Goal: Transaction & Acquisition: Purchase product/service

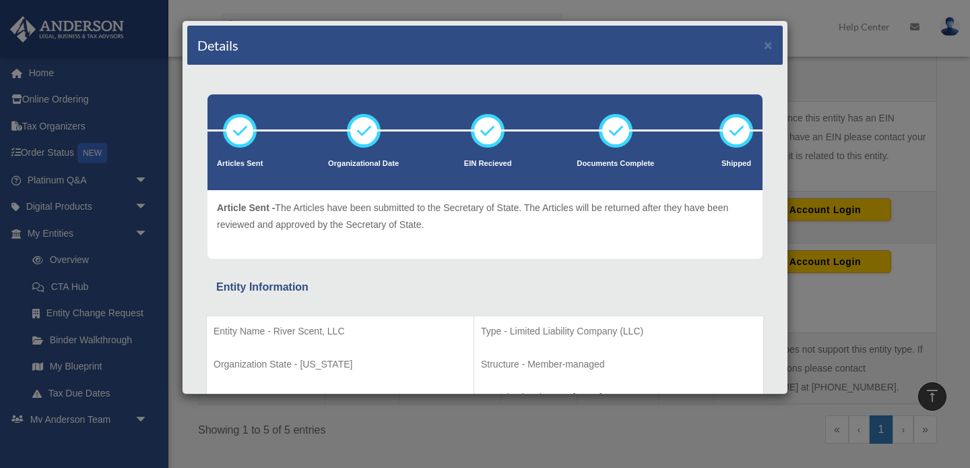
scroll to position [321, 0]
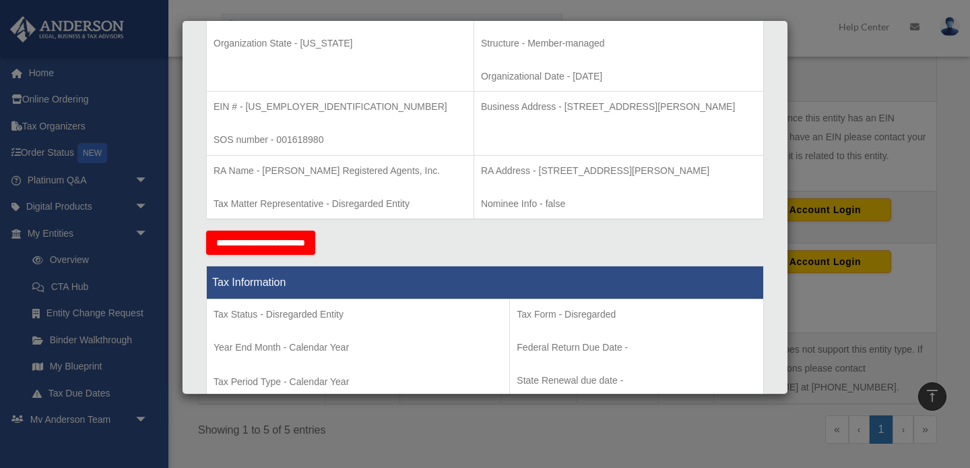
click at [824, 189] on div "Details × Articles Sent Organizational Date" at bounding box center [485, 234] width 970 height 468
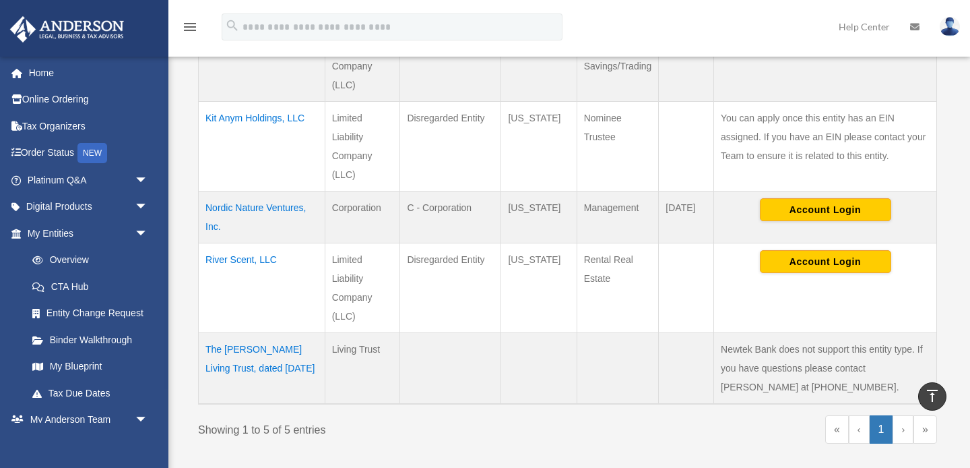
click at [226, 119] on td "Kit Anym Holdings, LLC" at bounding box center [262, 146] width 127 height 90
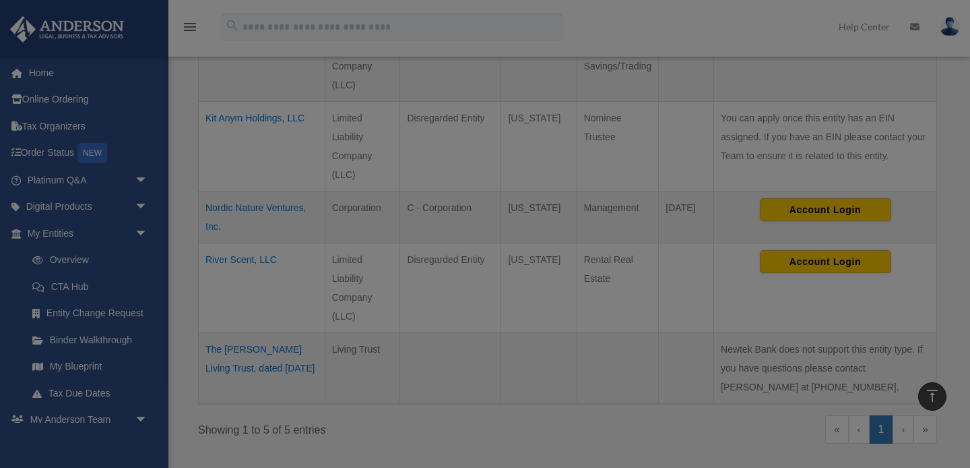
scroll to position [0, 0]
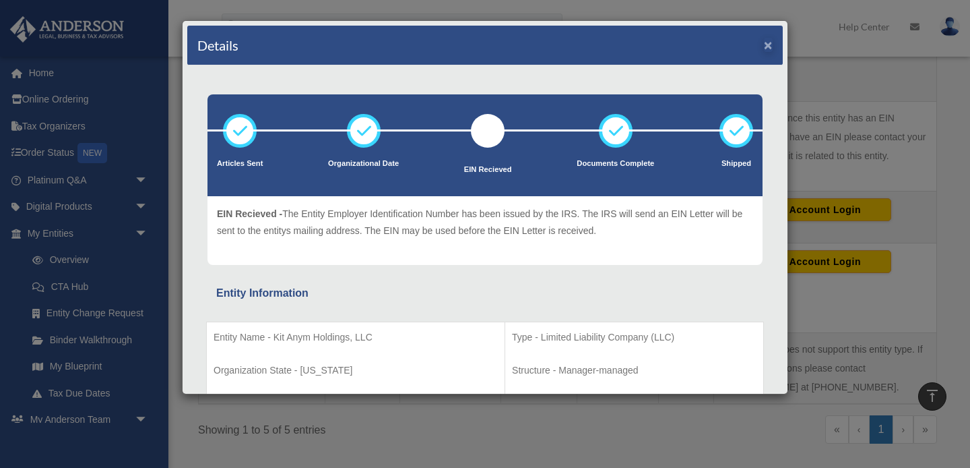
click at [769, 42] on button "×" at bounding box center [768, 45] width 9 height 14
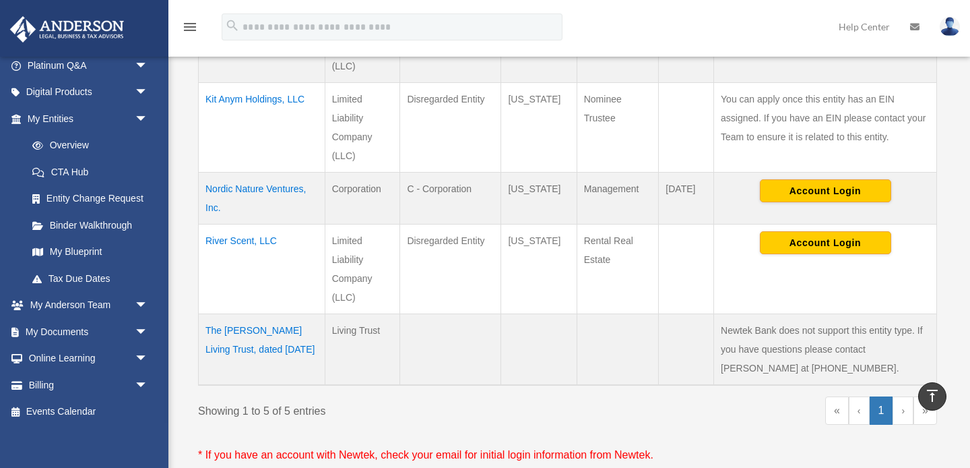
scroll to position [114, 0]
click at [141, 378] on span "arrow_drop_down" at bounding box center [148, 386] width 27 height 28
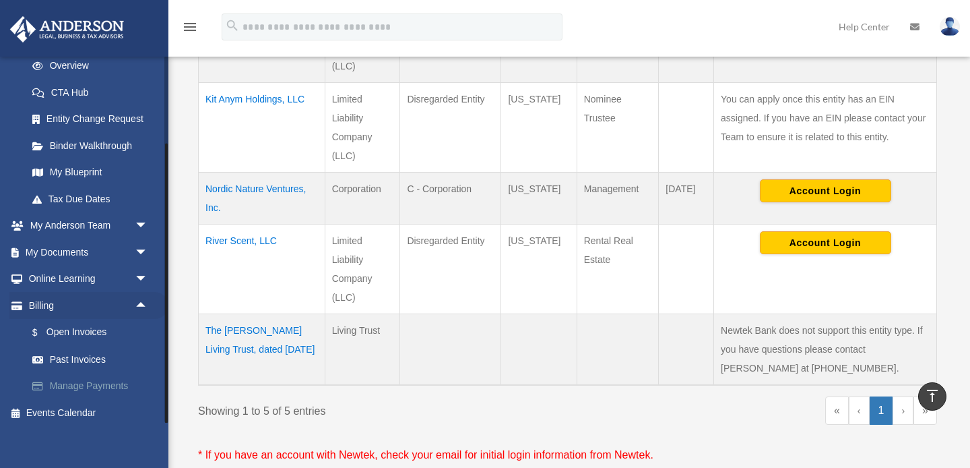
scroll to position [193, 0]
click at [86, 327] on link "$ Open Invoices" at bounding box center [94, 333] width 150 height 28
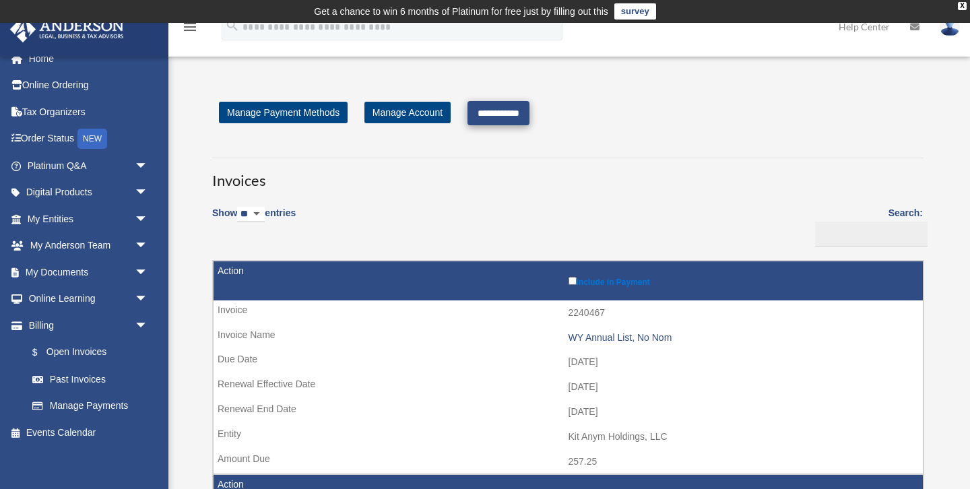
click at [518, 112] on input "**********" at bounding box center [499, 113] width 62 height 24
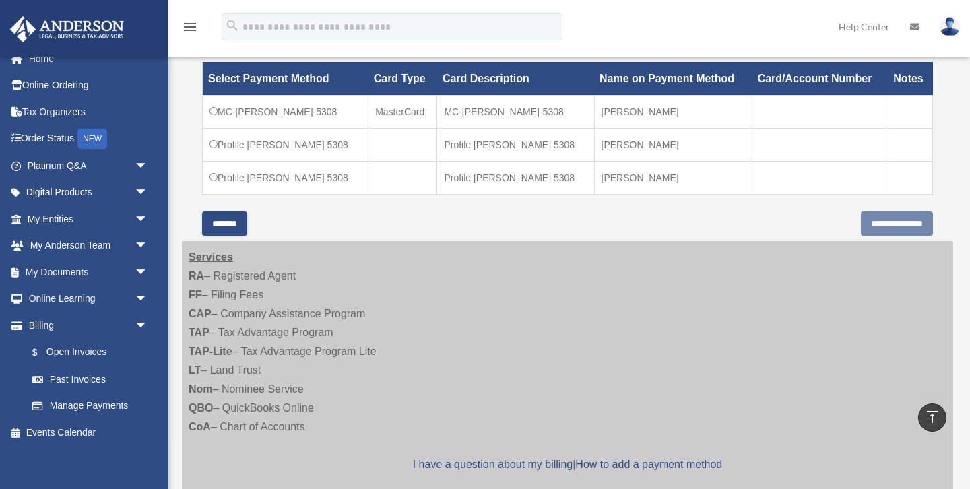
scroll to position [477, 0]
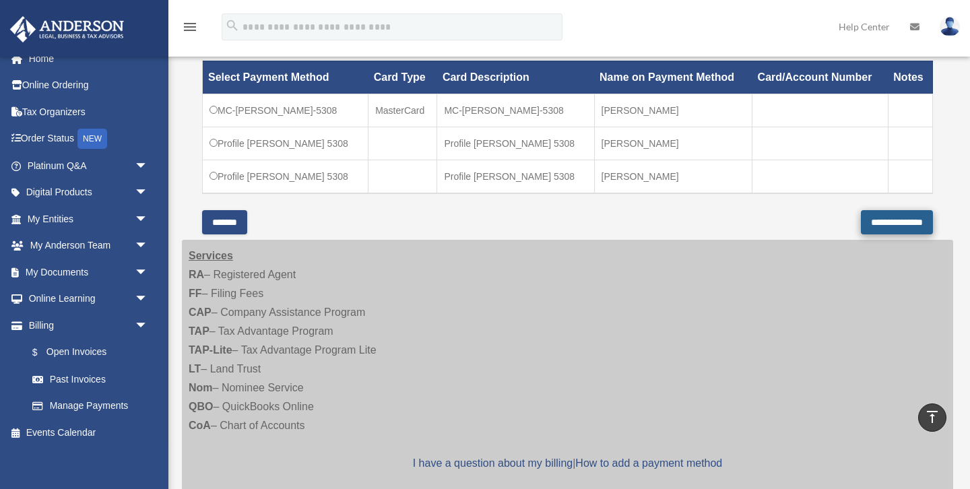
click at [861, 218] on input "**********" at bounding box center [897, 222] width 72 height 24
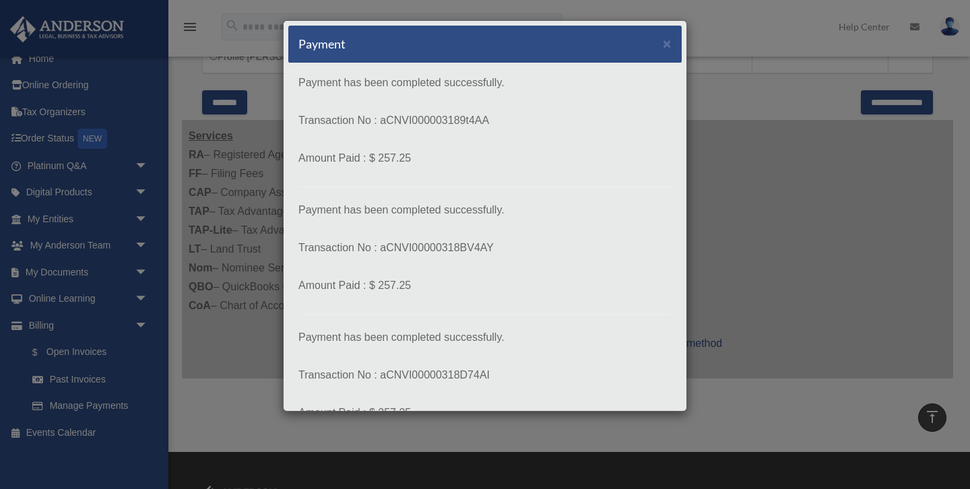
scroll to position [599, 0]
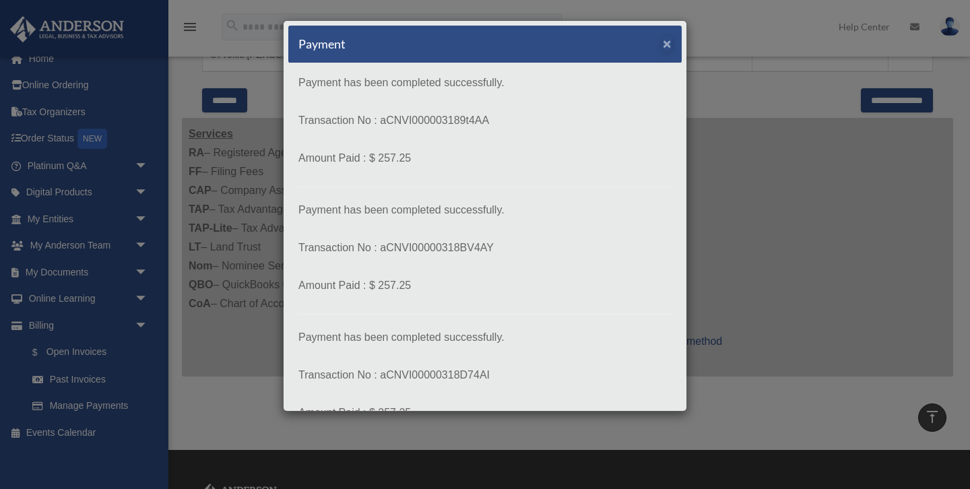
click at [666, 44] on span "×" at bounding box center [667, 43] width 9 height 15
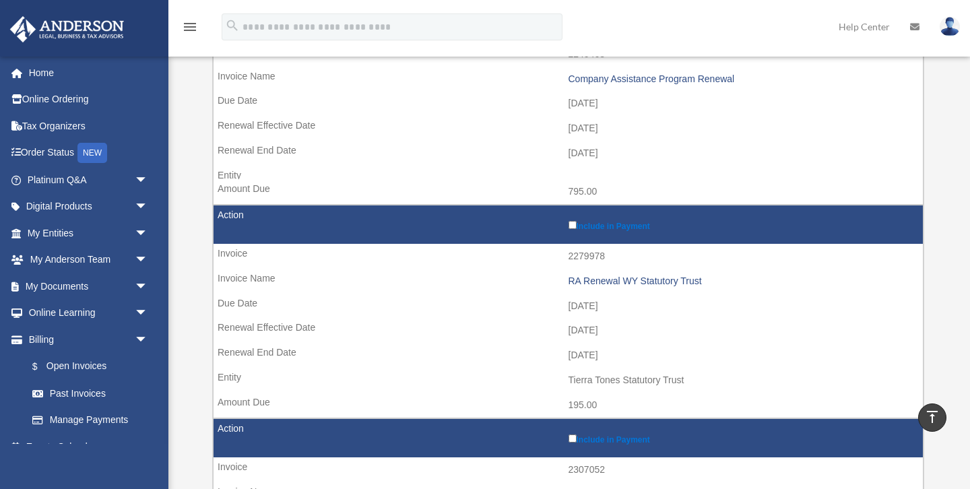
scroll to position [258, 0]
